Goal: Transaction & Acquisition: Subscribe to service/newsletter

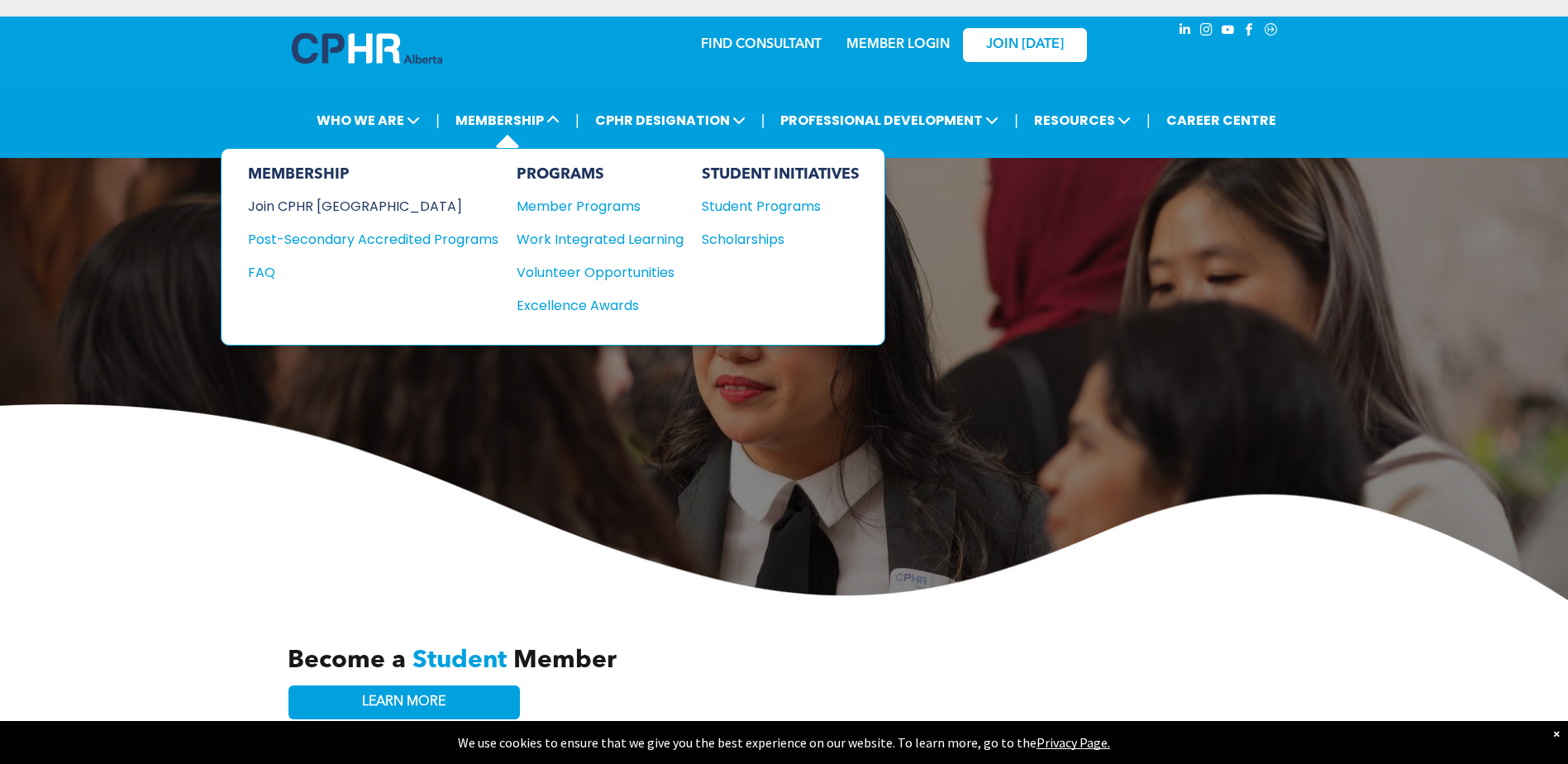
click at [343, 202] on div "Join CPHR [GEOGRAPHIC_DATA]" at bounding box center [360, 206] width 225 height 21
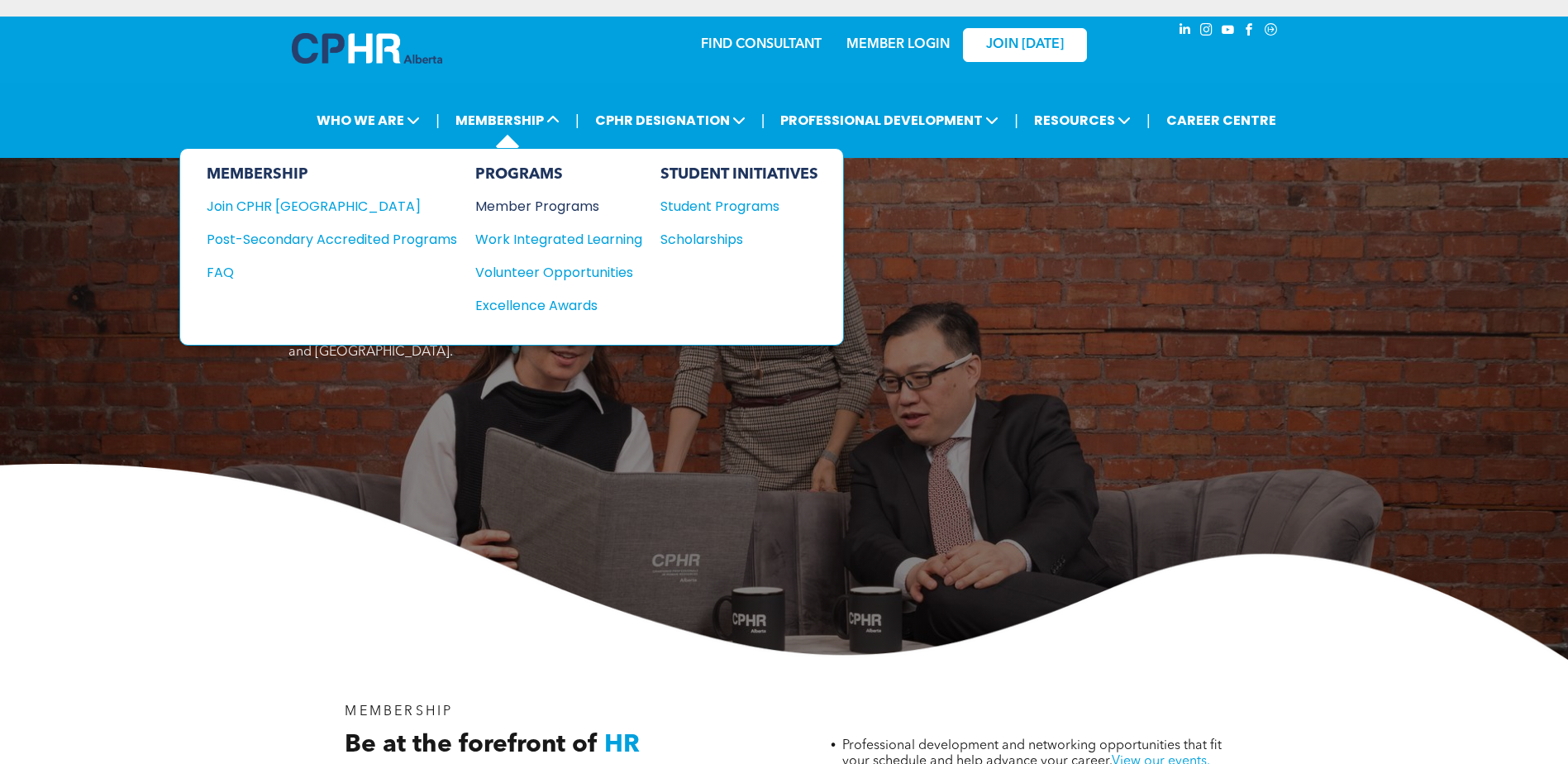
click at [544, 202] on div "Member Programs" at bounding box center [550, 206] width 151 height 21
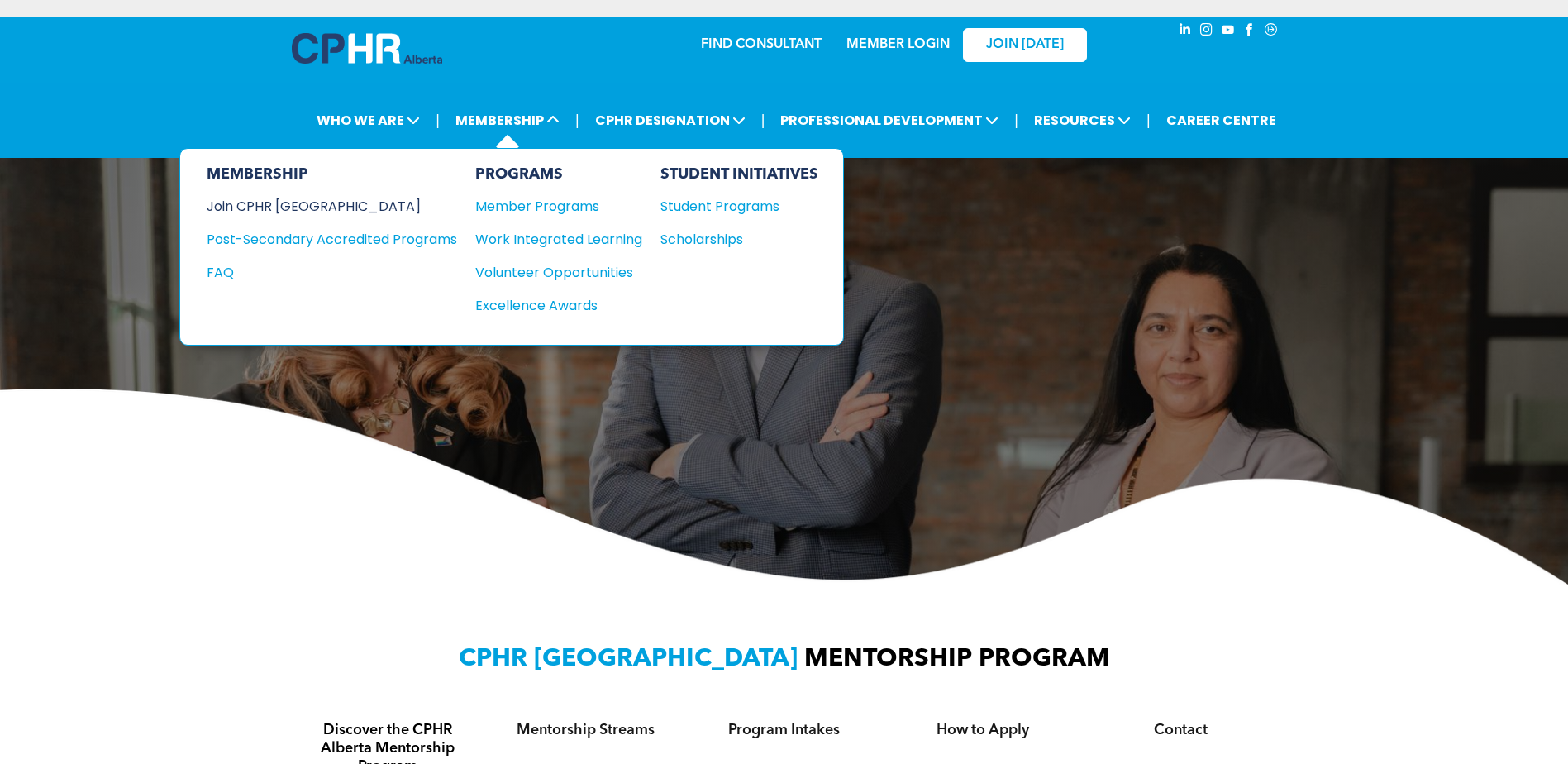
click at [299, 205] on div "Join CPHR [GEOGRAPHIC_DATA]" at bounding box center [319, 206] width 225 height 21
